Goal: Task Accomplishment & Management: Manage account settings

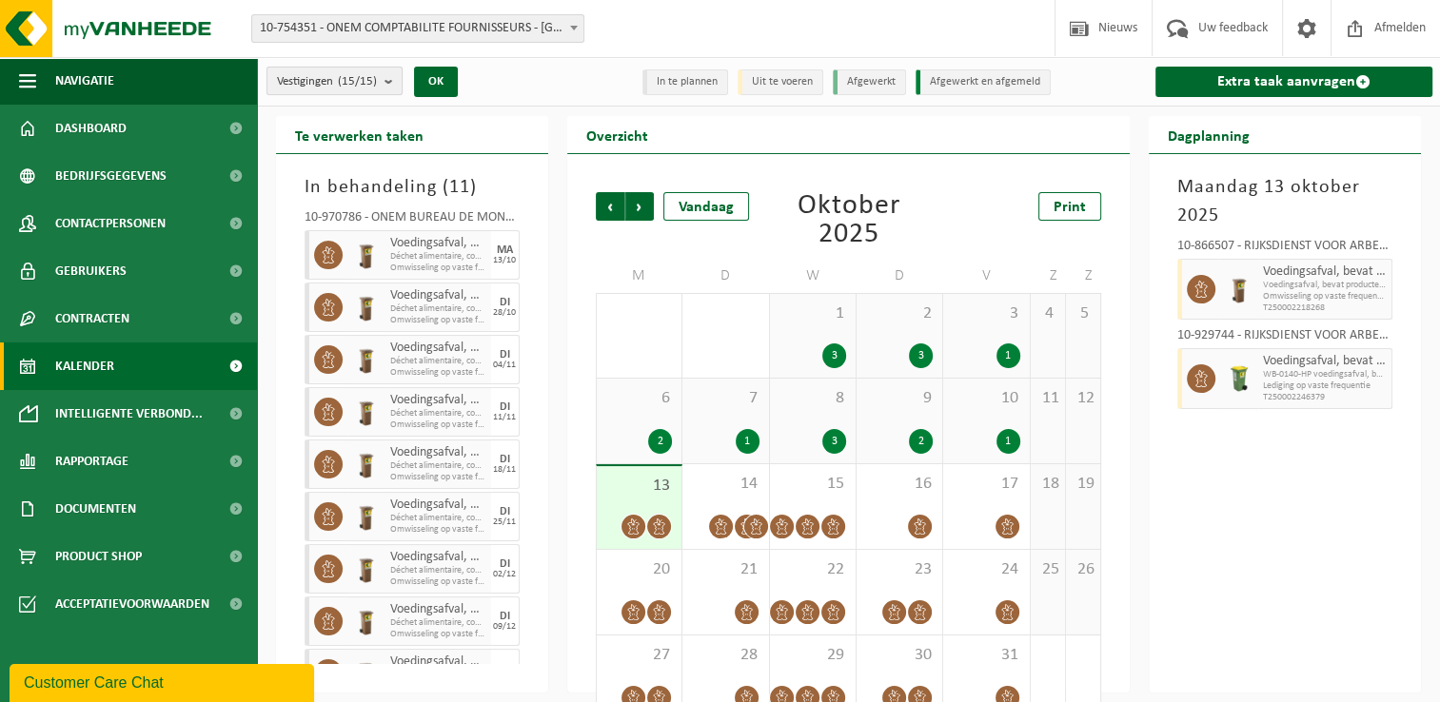
click at [362, 75] on count "(15/15)" at bounding box center [357, 81] width 39 height 12
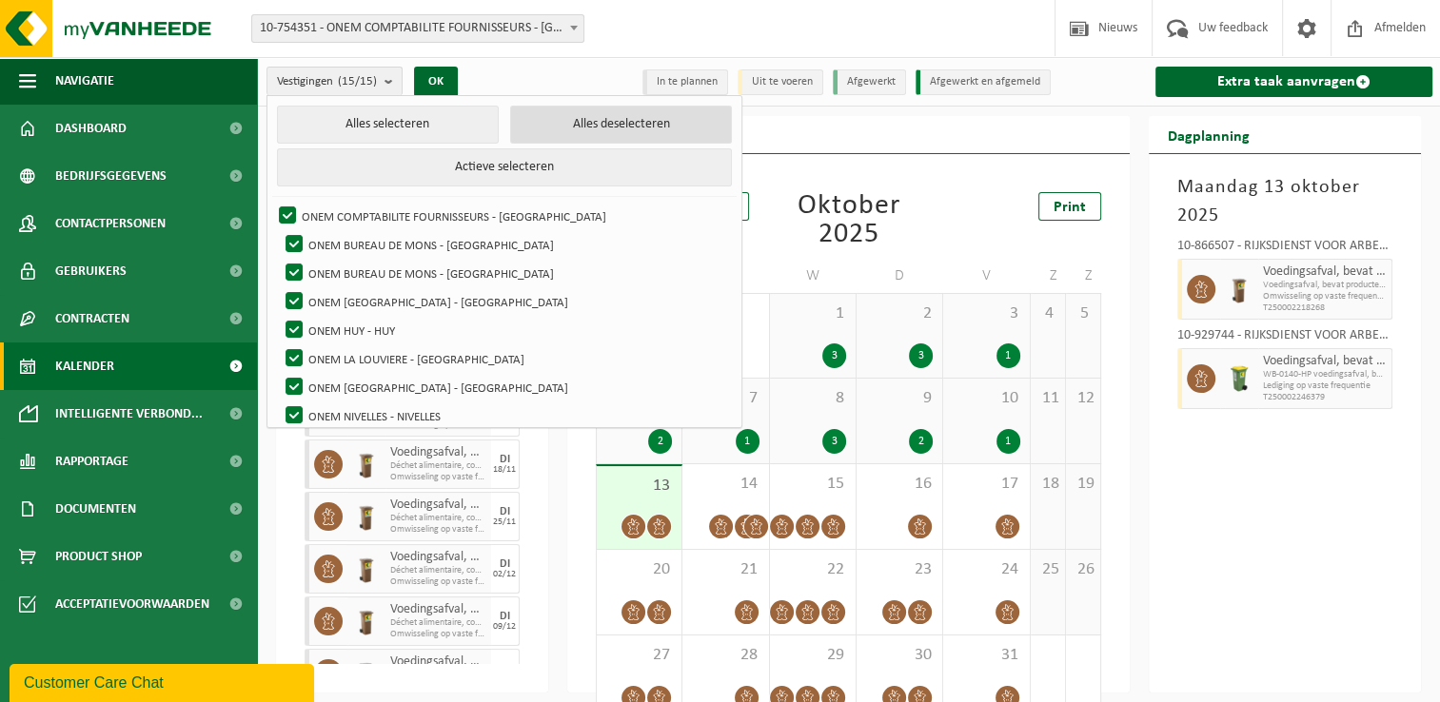
click at [552, 128] on button "Alles deselecteren" at bounding box center [621, 125] width 222 height 38
checkbox input "false"
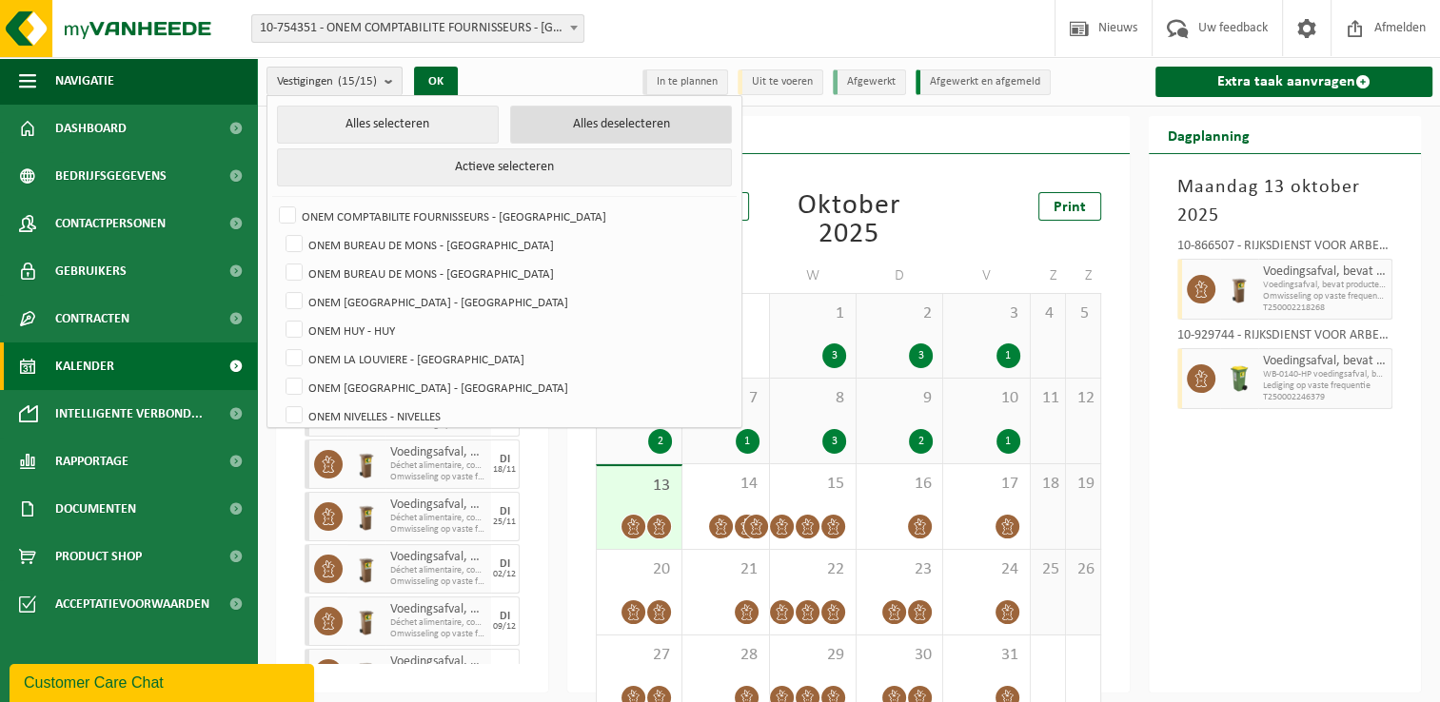
checkbox input "false"
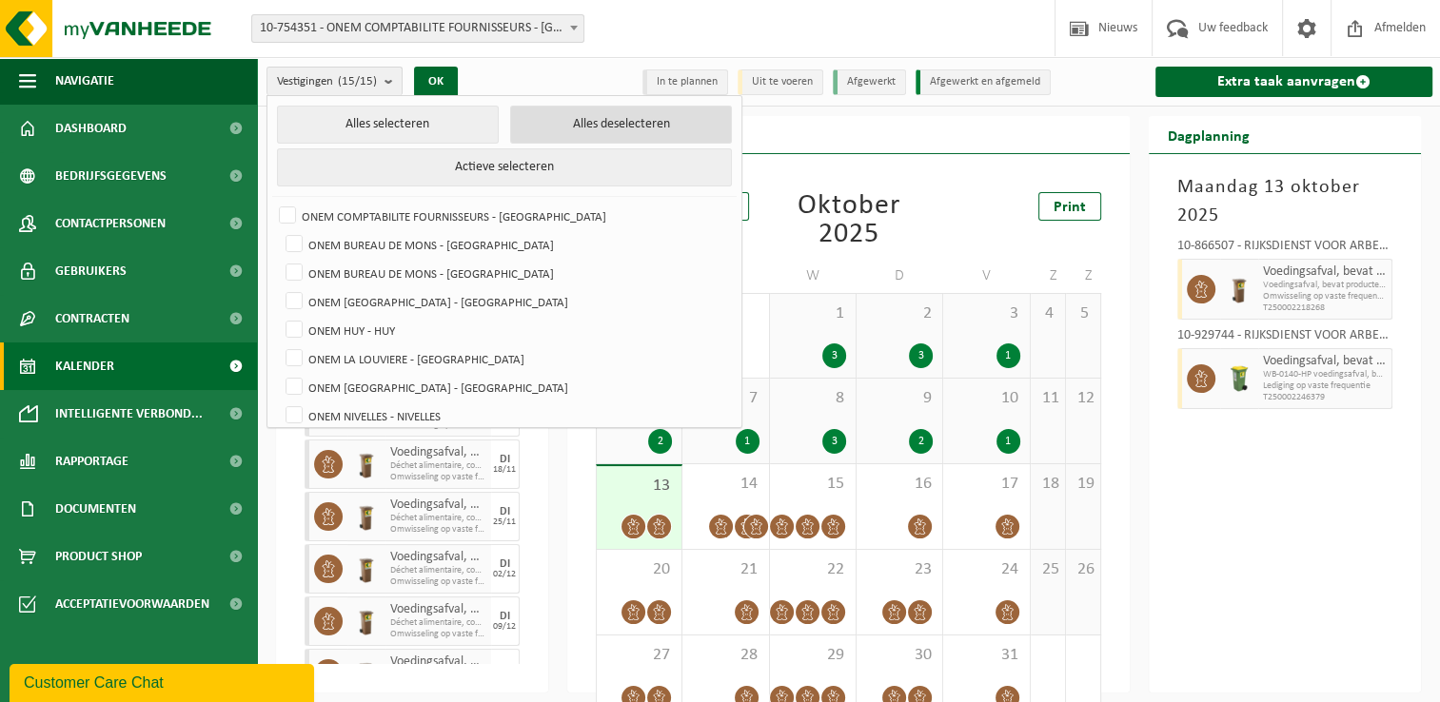
checkbox input "false"
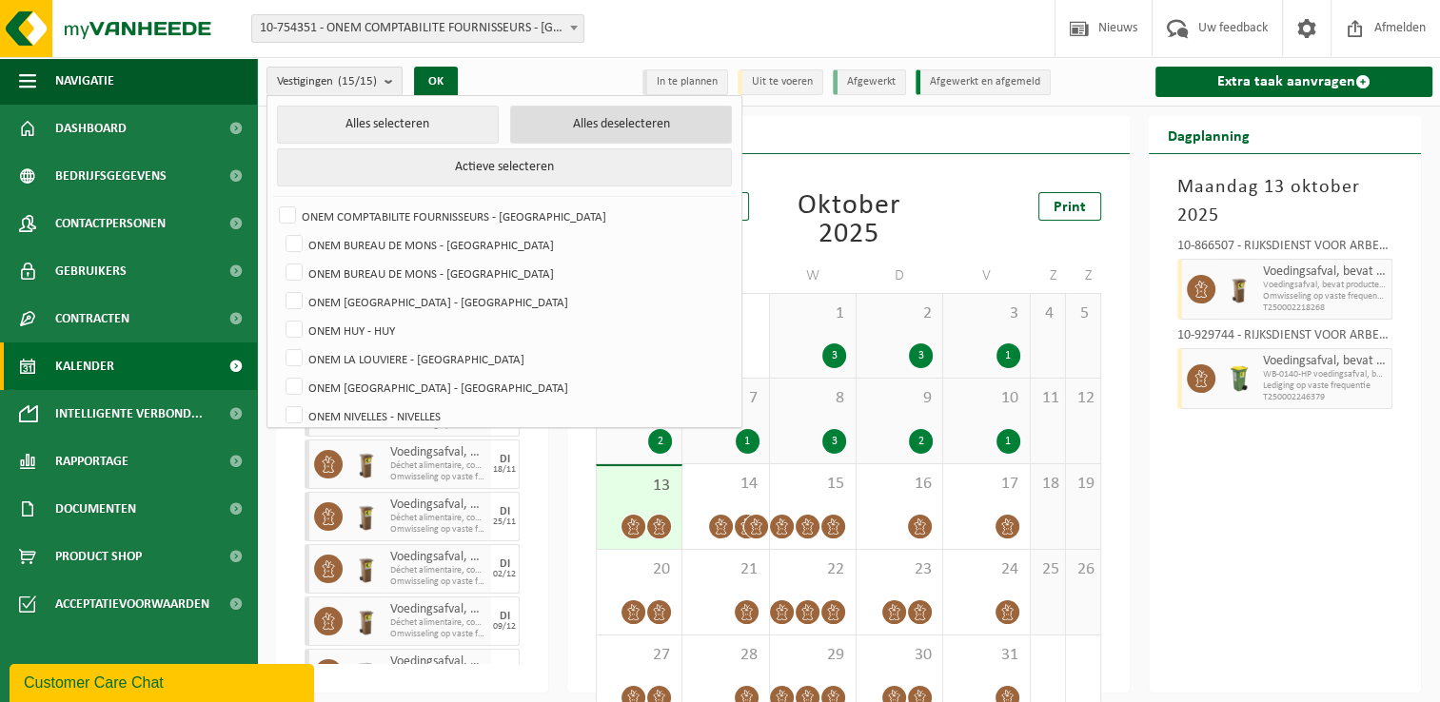
checkbox input "false"
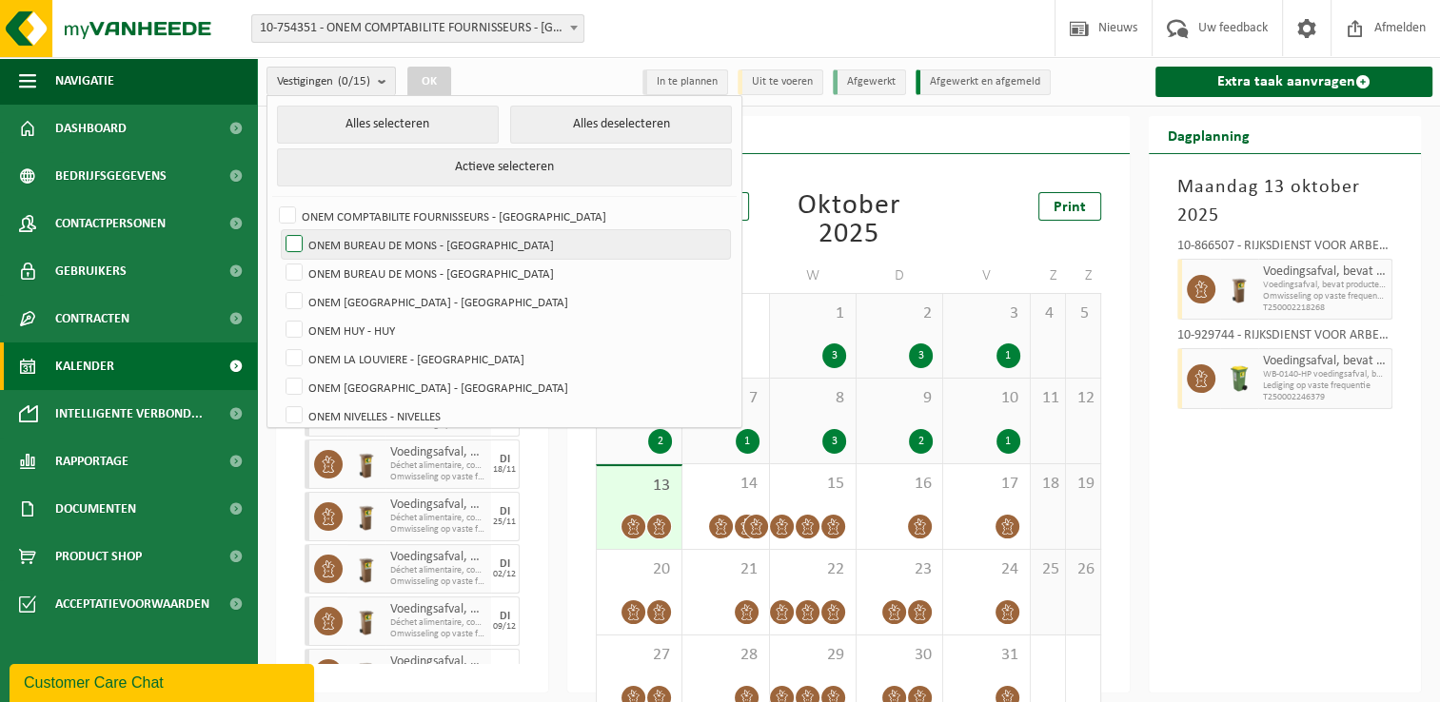
click at [466, 246] on label "ONEM BUREAU DE MONS - [GEOGRAPHIC_DATA]" at bounding box center [506, 244] width 448 height 29
click at [279, 230] on input "ONEM BUREAU DE MONS - [GEOGRAPHIC_DATA]" at bounding box center [278, 229] width 1 height 1
checkbox input "true"
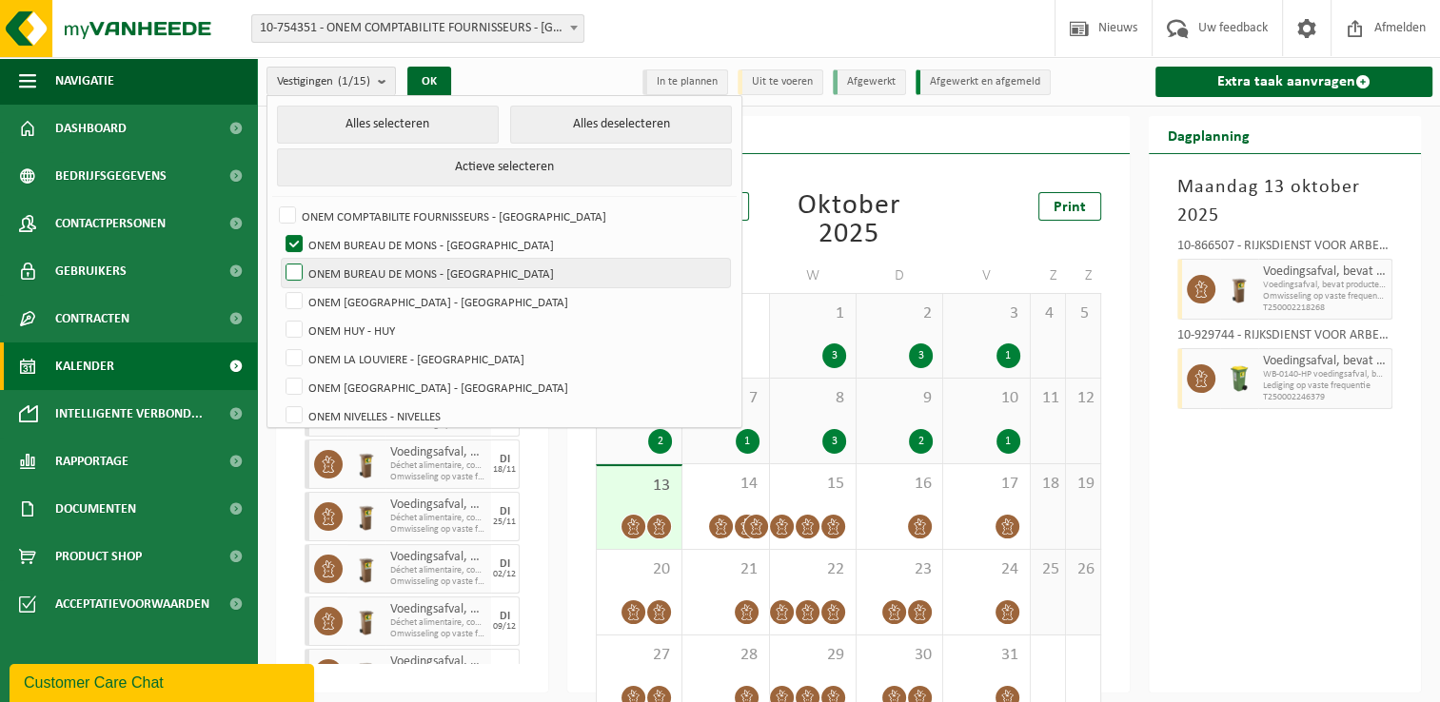
click at [452, 267] on label "ONEM BUREAU DE MONS - [GEOGRAPHIC_DATA]" at bounding box center [506, 273] width 448 height 29
click at [279, 259] on input "ONEM BUREAU DE MONS - [GEOGRAPHIC_DATA]" at bounding box center [278, 258] width 1 height 1
checkbox input "true"
click at [436, 85] on button "OK" at bounding box center [429, 82] width 44 height 30
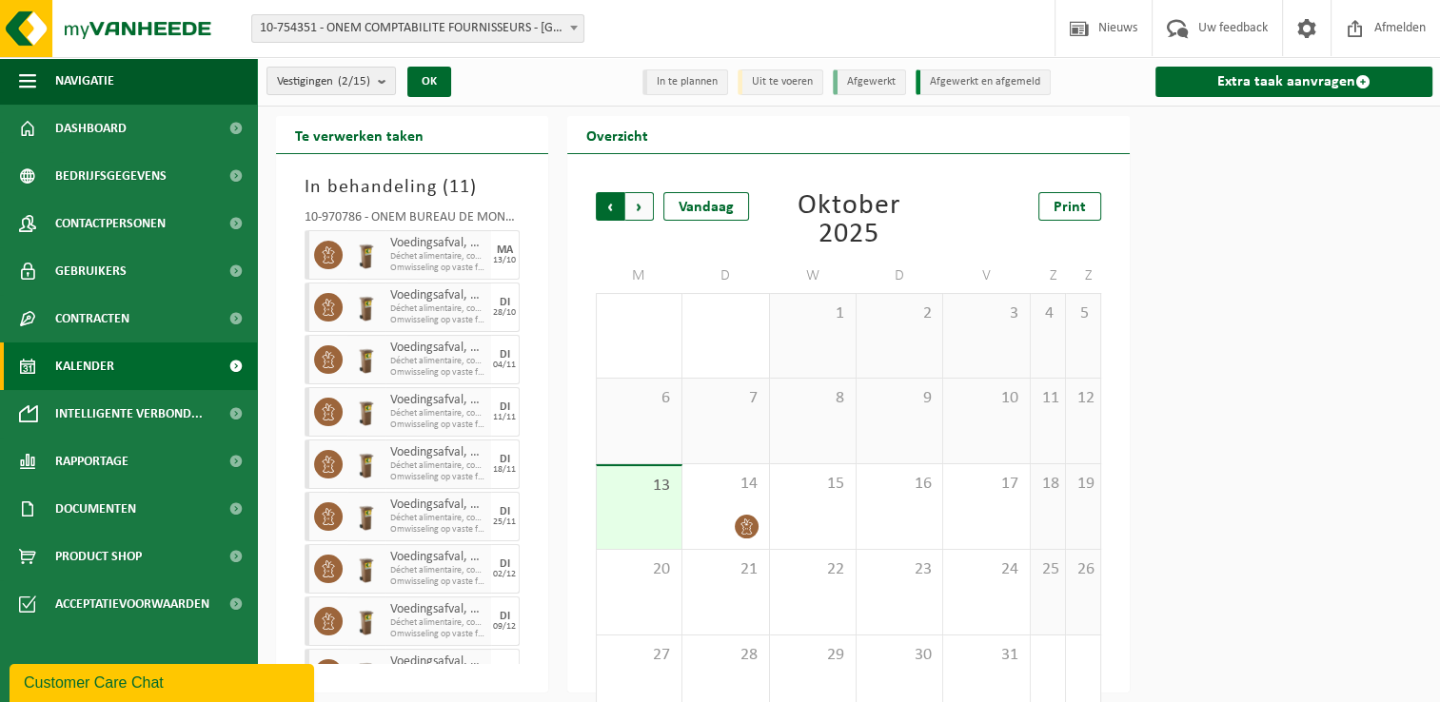
click at [645, 207] on span "Volgende" at bounding box center [639, 206] width 29 height 29
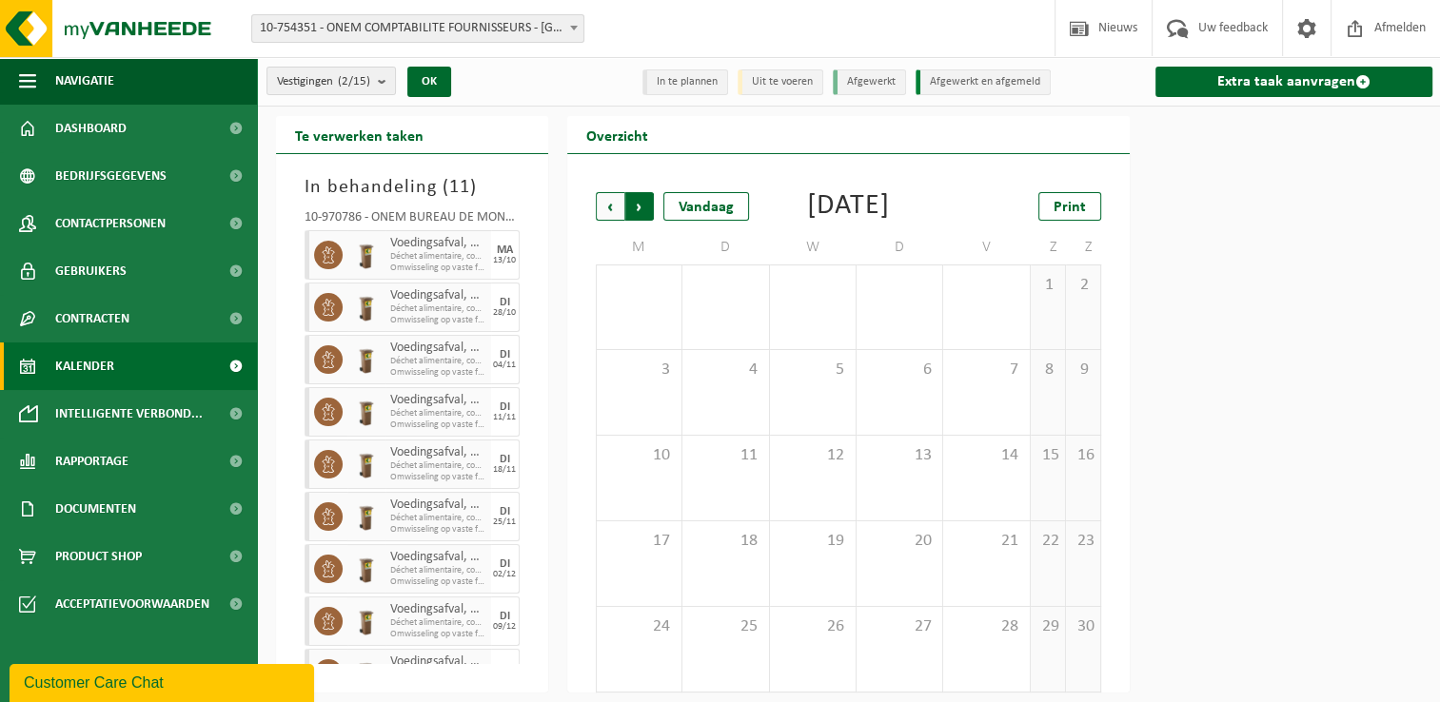
click at [609, 208] on span "Vorige" at bounding box center [610, 206] width 29 height 29
